Goal: Task Accomplishment & Management: Manage account settings

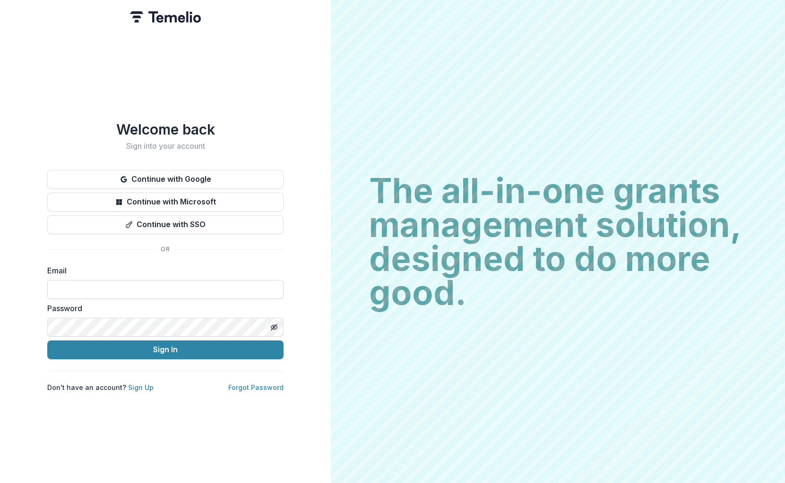
click at [117, 289] on input at bounding box center [165, 289] width 236 height 19
type input "**********"
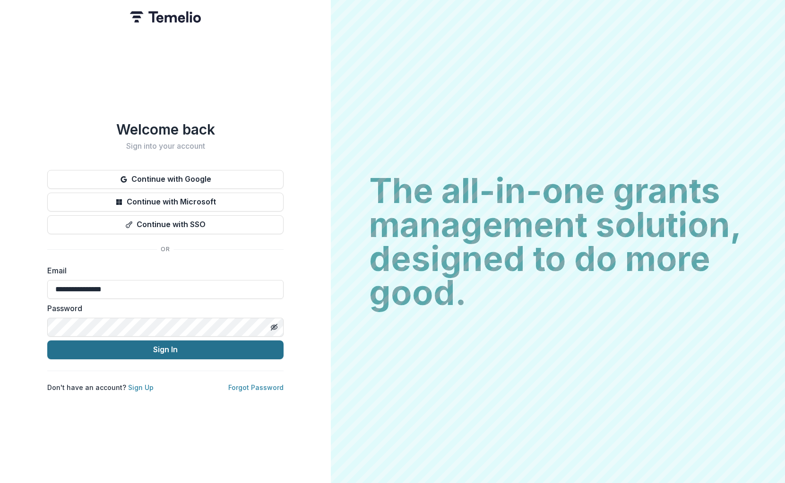
click at [220, 346] on button "Sign In" at bounding box center [165, 350] width 236 height 19
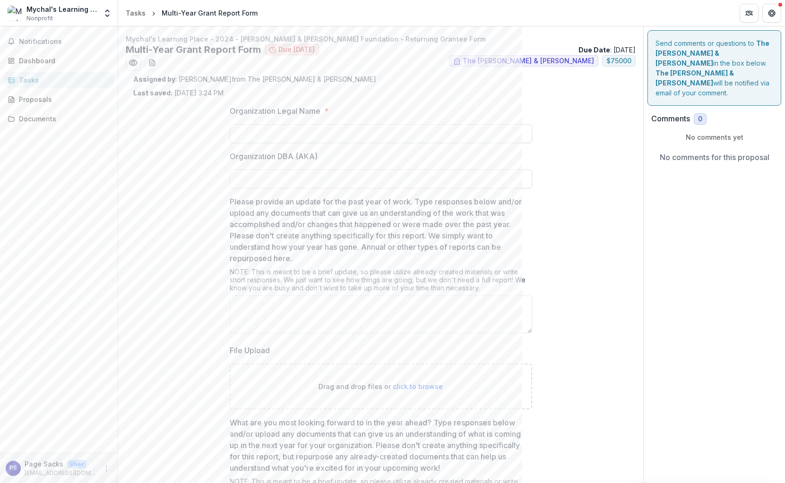
click at [74, 12] on div "Mychal's Learning Place" at bounding box center [61, 9] width 70 height 10
